Goal: Task Accomplishment & Management: Use online tool/utility

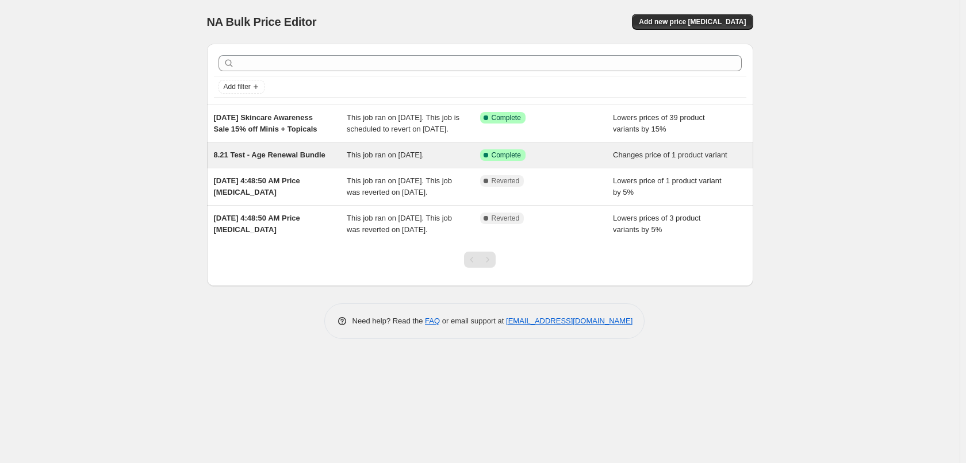
click at [316, 159] on span "8.21 Test - Age Renewal Bundle" at bounding box center [270, 155] width 112 height 9
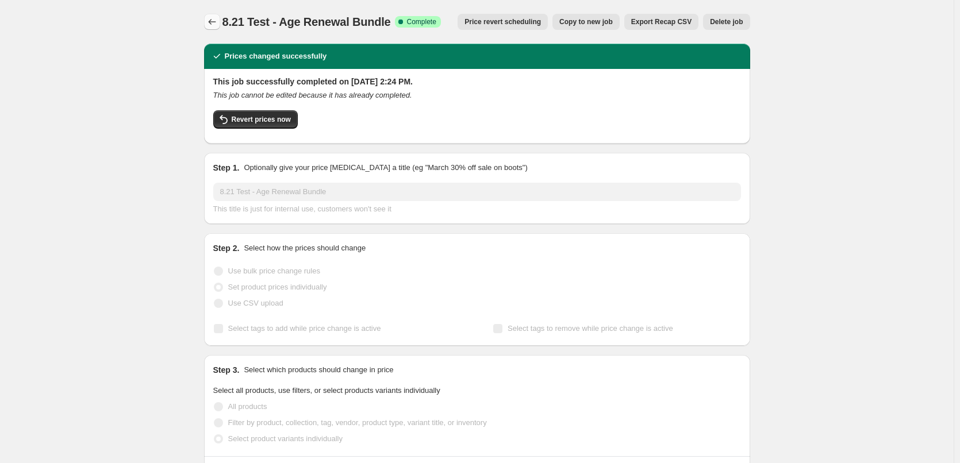
click at [212, 25] on icon "Price change jobs" at bounding box center [212, 22] width 12 height 12
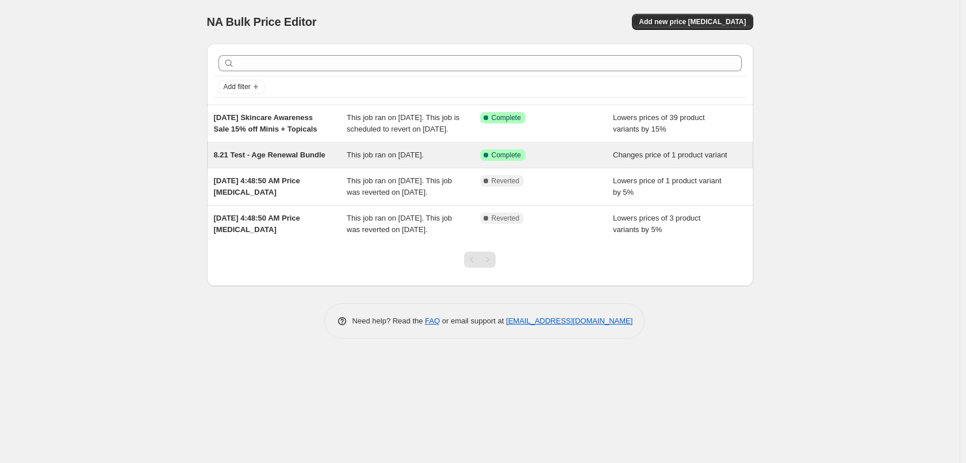
click at [270, 159] on div "8.21 Test - Age Renewal Bundle This job ran on August 21, 2025. Success Complet…" at bounding box center [480, 155] width 546 height 25
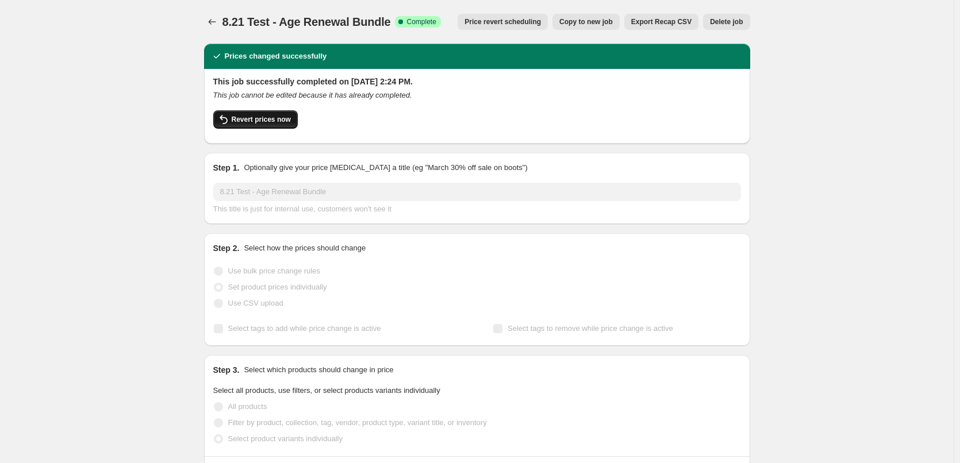
click at [270, 121] on span "Revert prices now" at bounding box center [261, 119] width 59 height 9
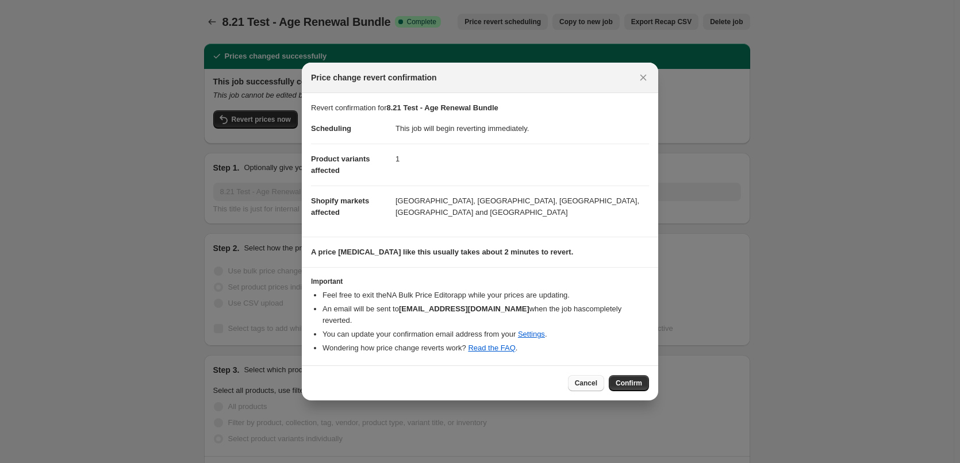
click at [578, 379] on span "Cancel" at bounding box center [586, 383] width 22 height 9
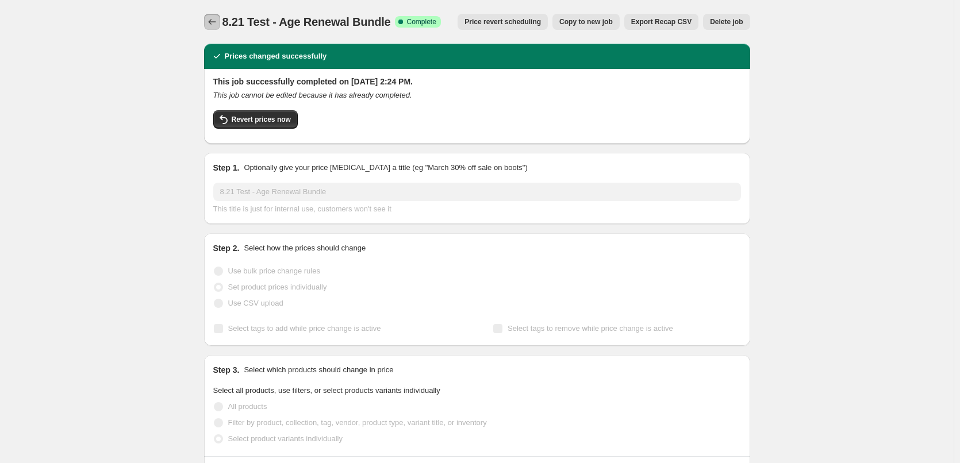
click at [212, 29] on button "Price change jobs" at bounding box center [212, 22] width 16 height 16
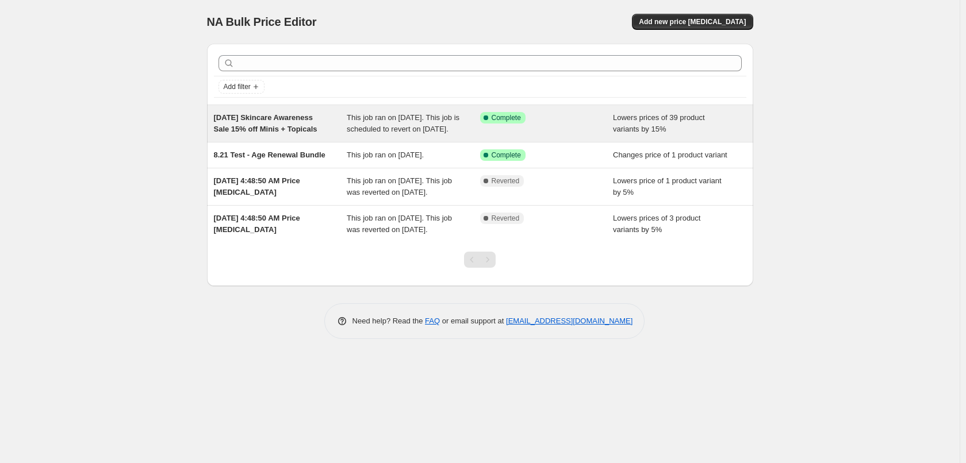
click at [267, 135] on div "[DATE] Skincare Awareness Sale 15% off Minis + Topicals" at bounding box center [280, 123] width 133 height 23
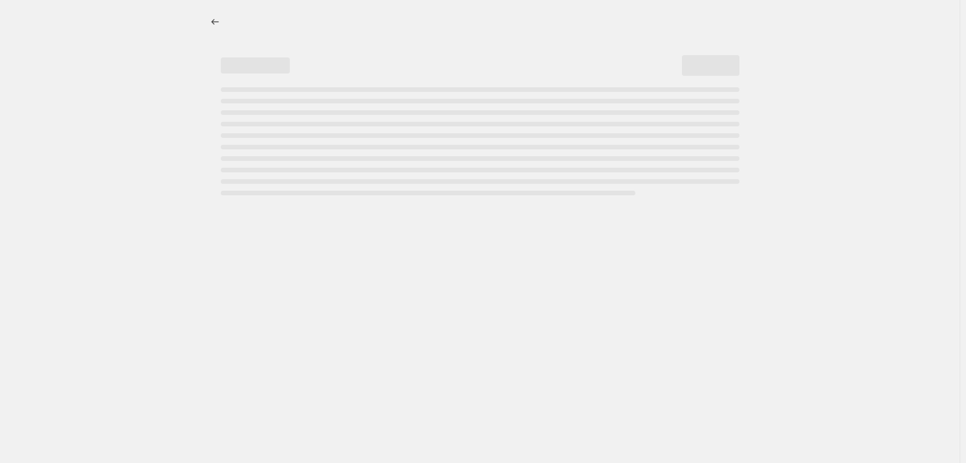
select select "percentage"
select select "collection"
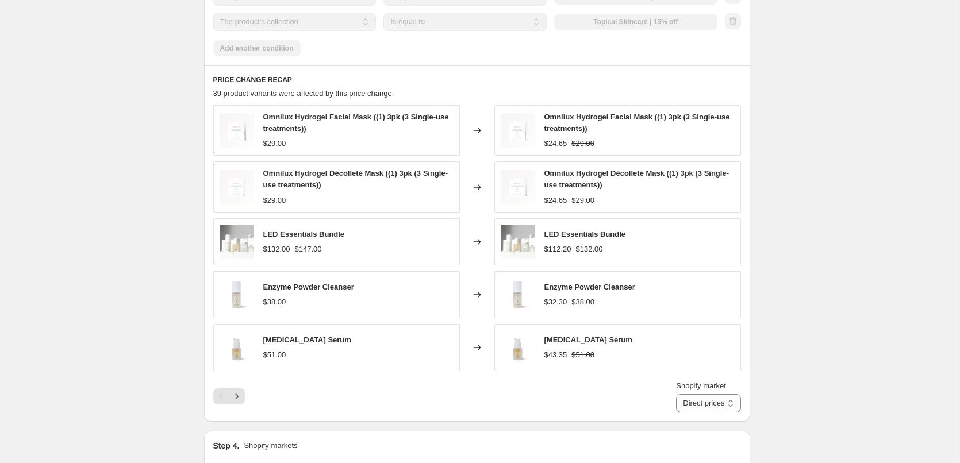
scroll to position [978, 0]
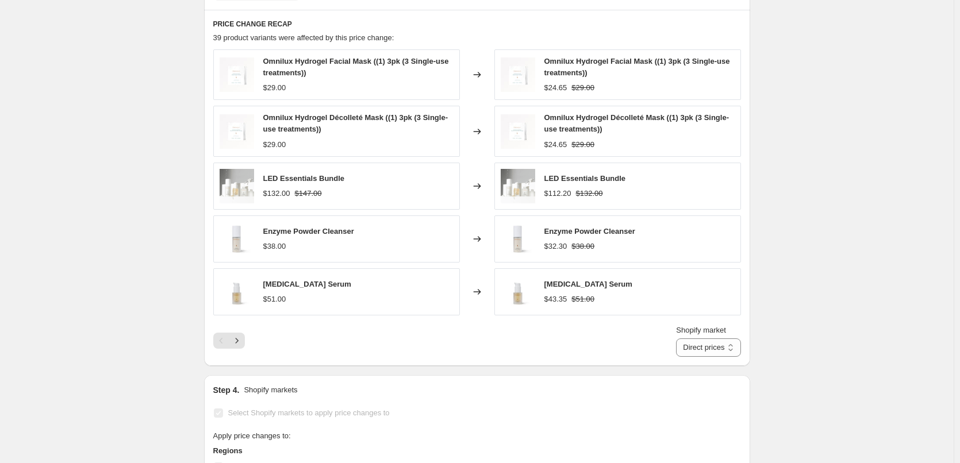
click at [237, 344] on div "Shopify market Direct prices Australia Canada EU New Zealand UK United States D…" at bounding box center [477, 341] width 528 height 32
click at [242, 337] on icon "Next" at bounding box center [237, 341] width 12 height 12
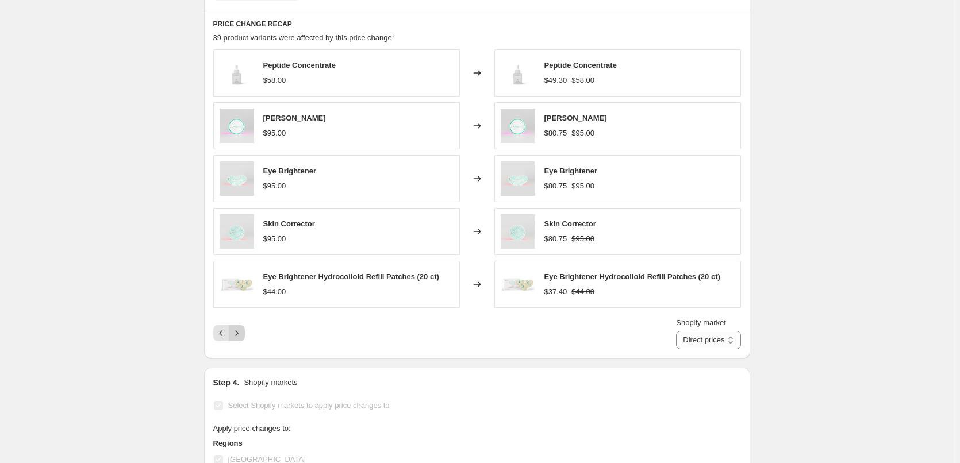
click at [242, 328] on icon "Next" at bounding box center [237, 334] width 12 height 12
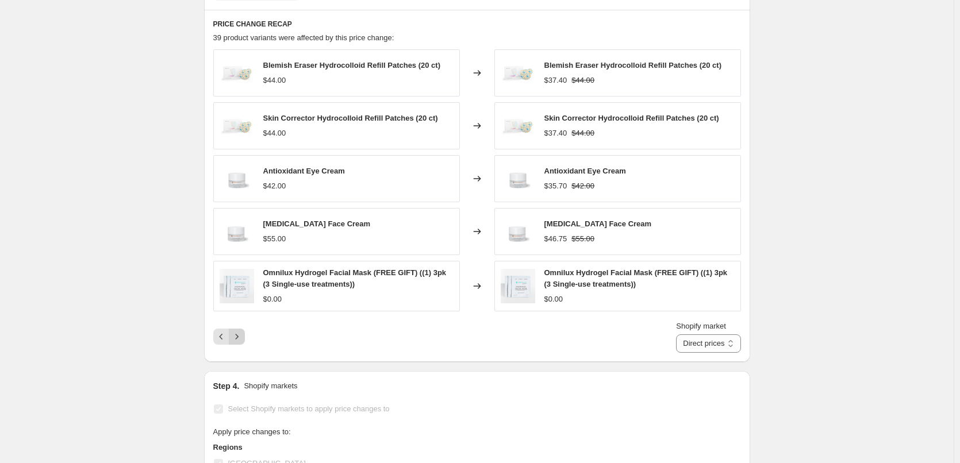
click at [242, 331] on icon "Next" at bounding box center [237, 337] width 12 height 12
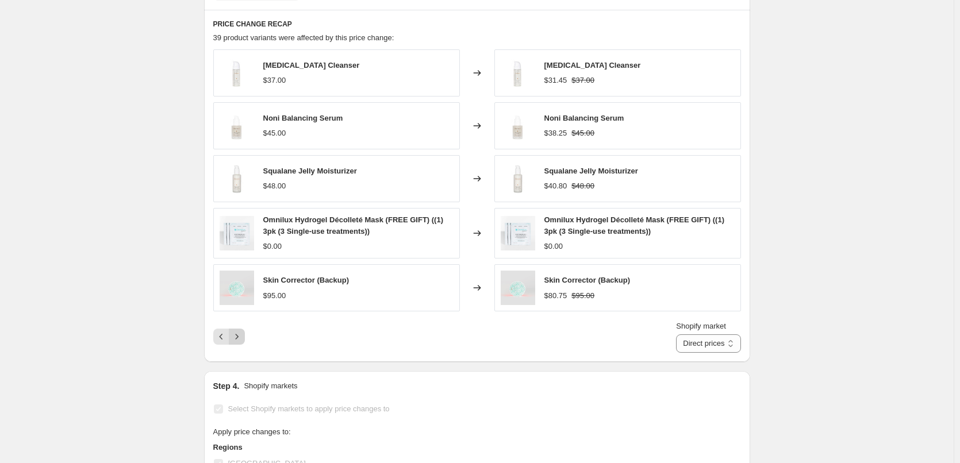
click at [242, 331] on icon "Next" at bounding box center [237, 337] width 12 height 12
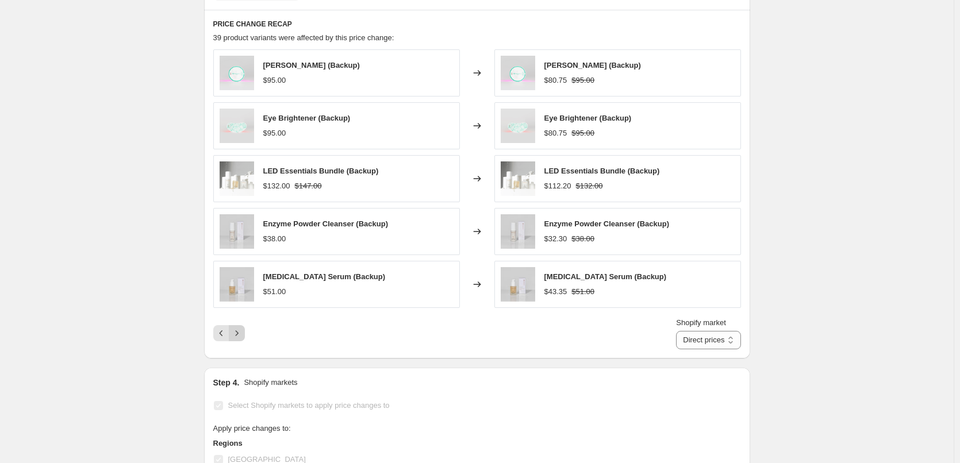
click at [242, 328] on icon "Next" at bounding box center [237, 334] width 12 height 12
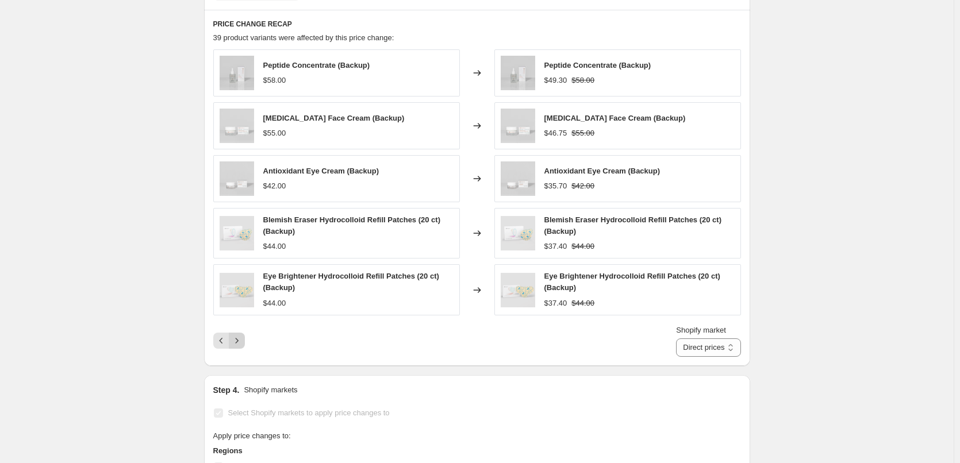
click at [242, 333] on button "Next" at bounding box center [237, 341] width 16 height 16
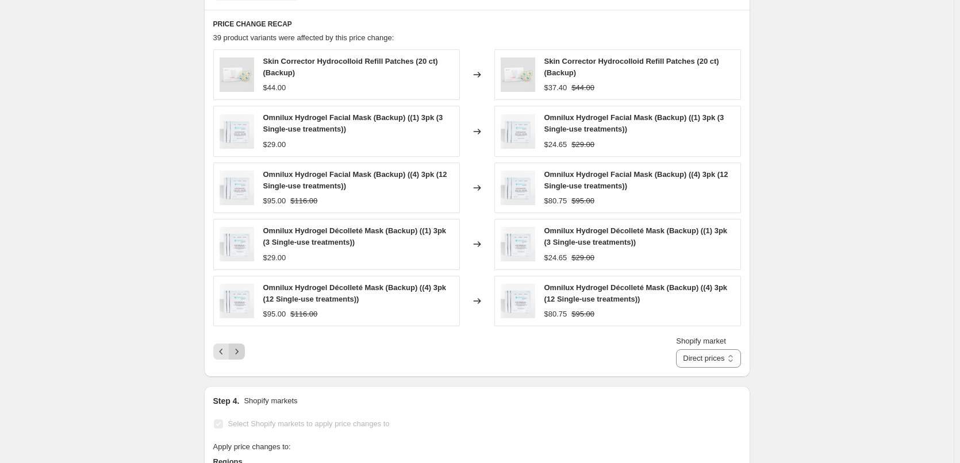
click at [242, 326] on div "Skin Corrector Hydrocolloid Refill Patches (20 ct) (Backup) $44.00 Changed to S…" at bounding box center [477, 208] width 528 height 319
click at [242, 346] on icon "Next" at bounding box center [237, 352] width 12 height 12
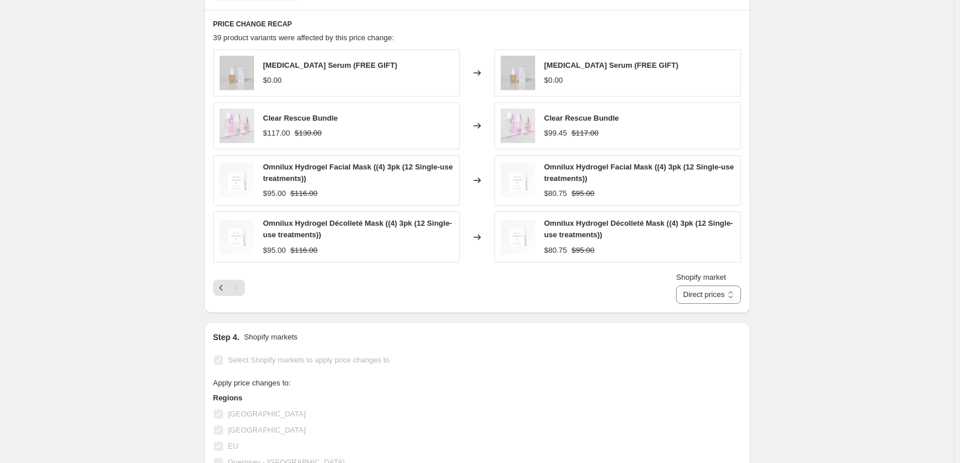
click at [249, 286] on div "Shopify market Direct prices Australia Canada EU New Zealand UK United States D…" at bounding box center [477, 288] width 528 height 32
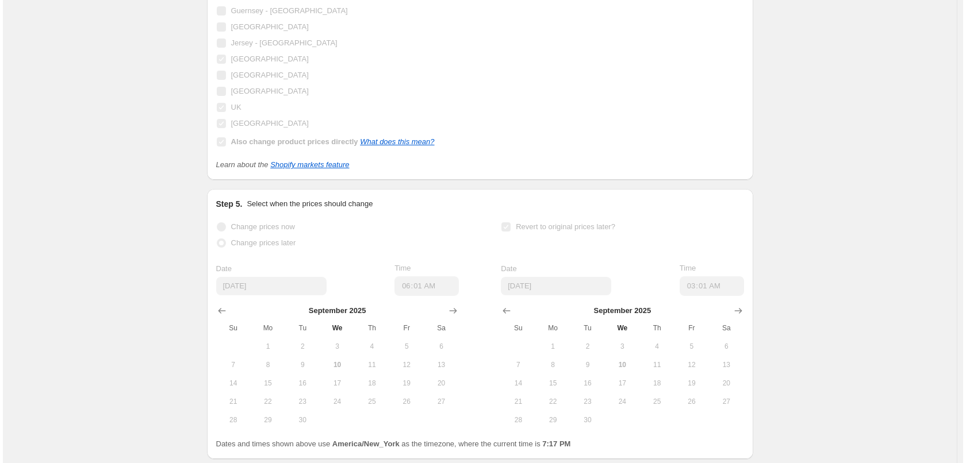
scroll to position [0, 0]
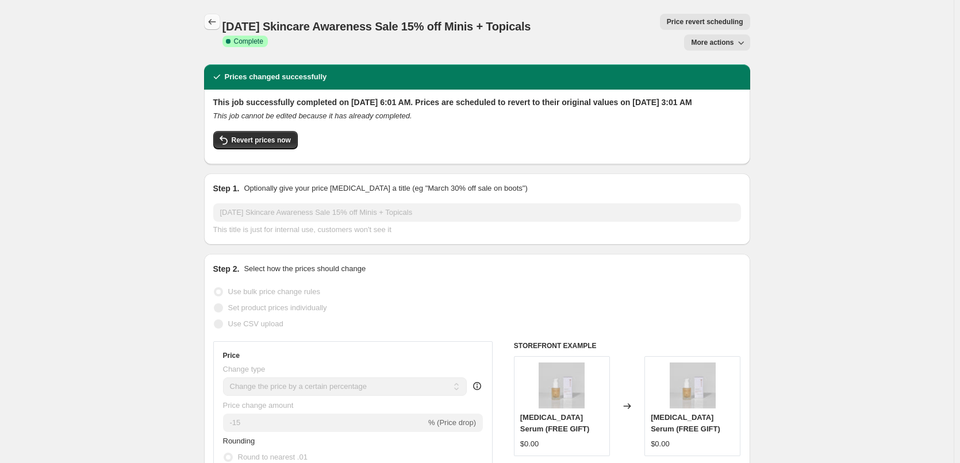
click at [212, 21] on icon "Price change jobs" at bounding box center [212, 22] width 12 height 12
